Goal: Information Seeking & Learning: Learn about a topic

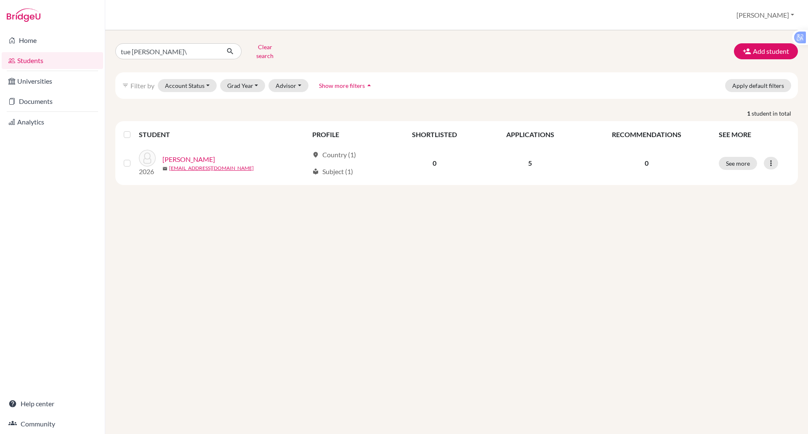
type input "tue anh"
click button "submit" at bounding box center [230, 51] width 22 height 16
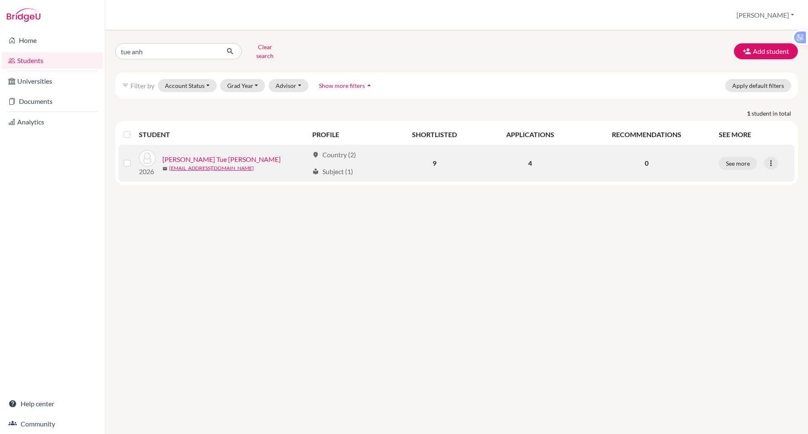
click at [198, 155] on link "[PERSON_NAME] Tue [PERSON_NAME]" at bounding box center [222, 160] width 118 height 10
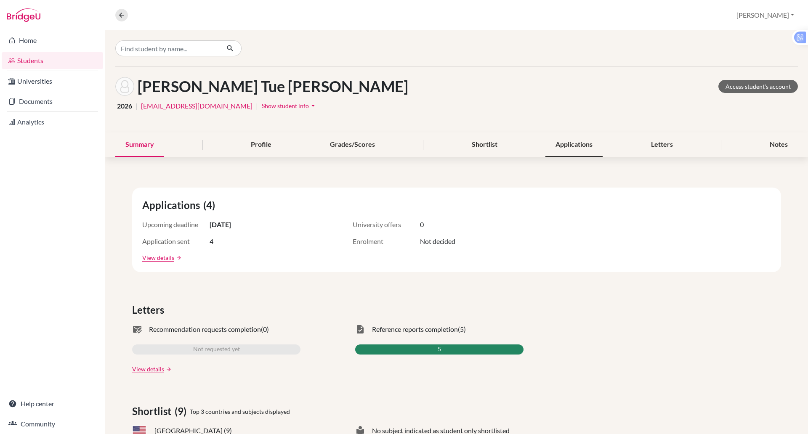
click at [579, 143] on div "Applications" at bounding box center [574, 145] width 57 height 25
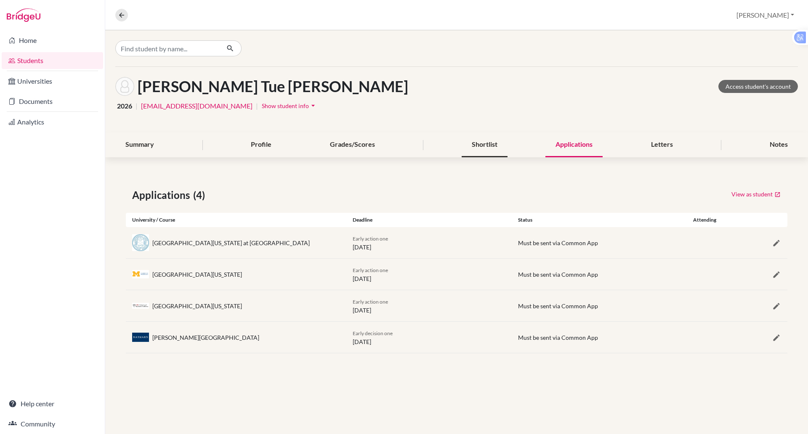
click at [493, 144] on div "Shortlist" at bounding box center [485, 145] width 46 height 25
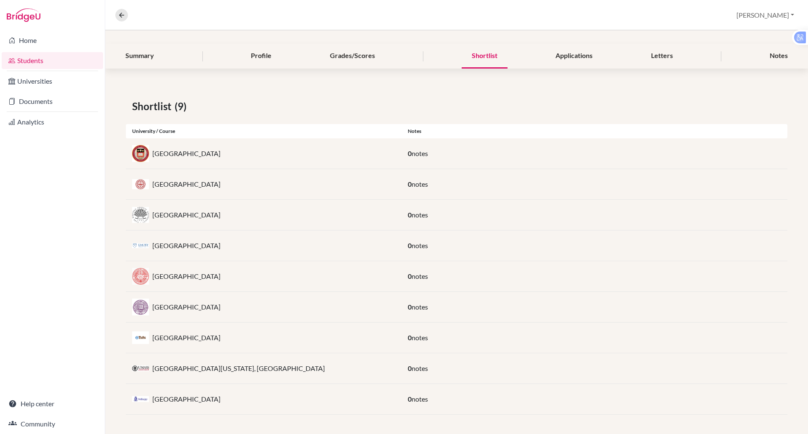
scroll to position [90, 0]
click at [566, 55] on div "Applications" at bounding box center [574, 55] width 57 height 25
